Goal: Find specific page/section: Find specific page/section

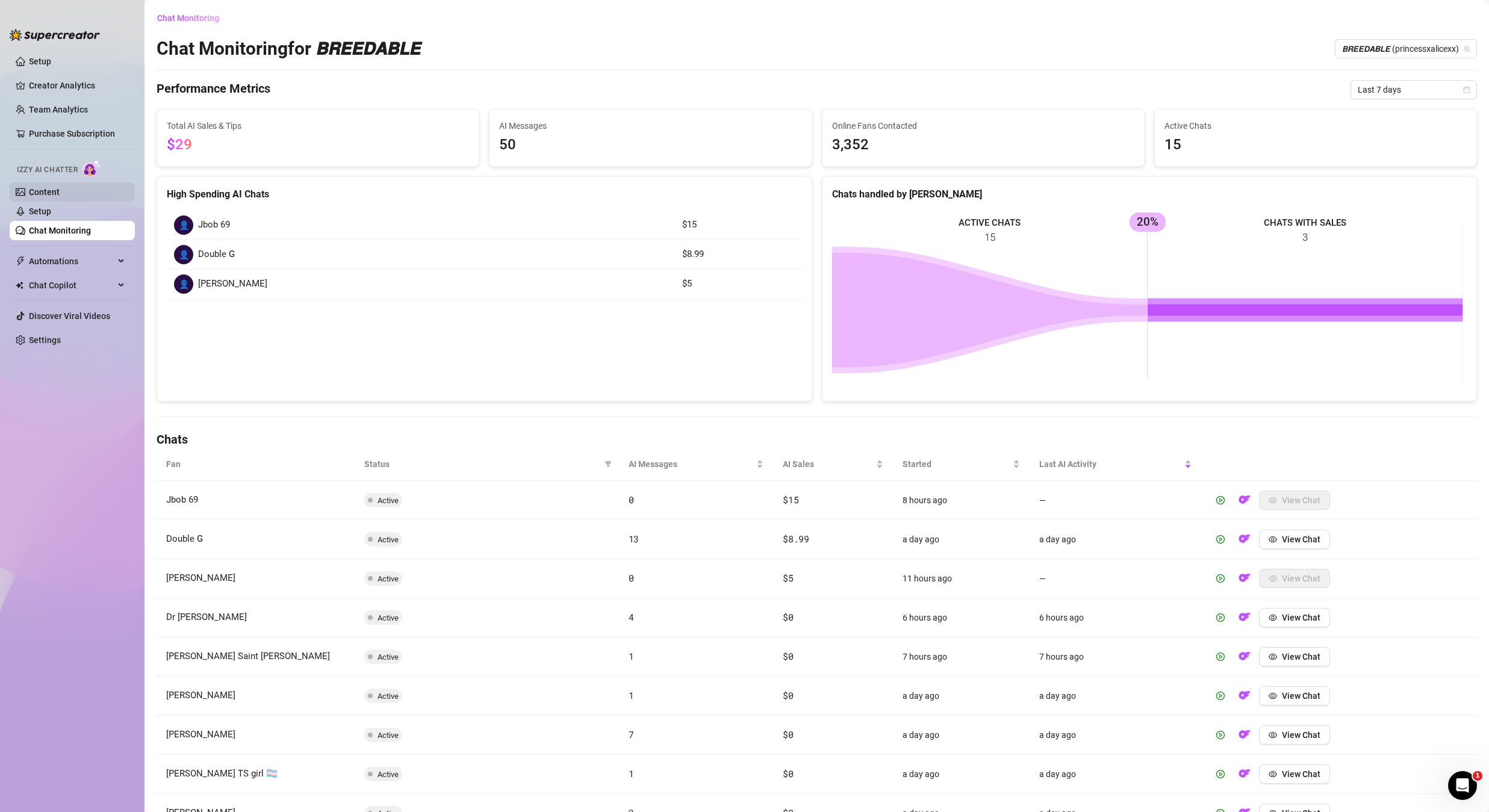
click at [60, 196] on link "Content" at bounding box center [44, 192] width 31 height 10
